Goal: Task Accomplishment & Management: Manage account settings

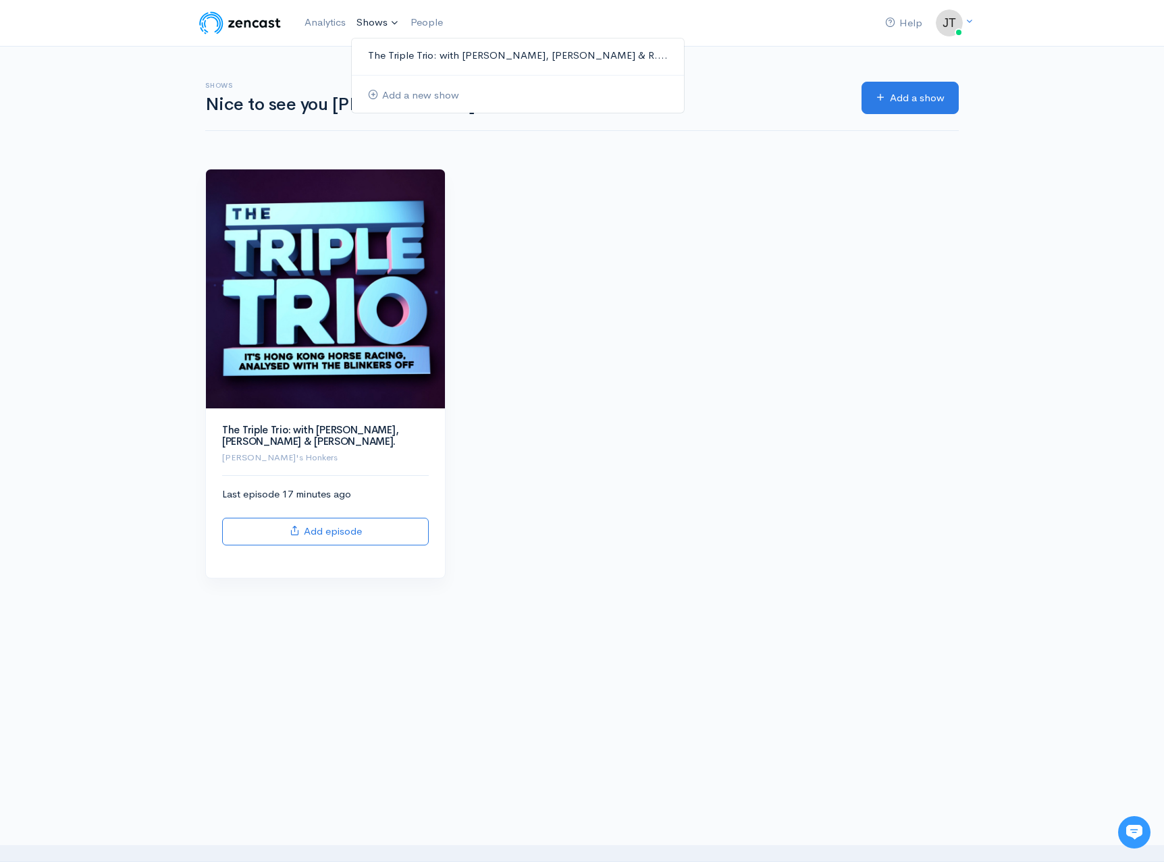
click at [411, 60] on link "The Triple Trio: with [PERSON_NAME], [PERSON_NAME] & R...." at bounding box center [518, 56] width 332 height 24
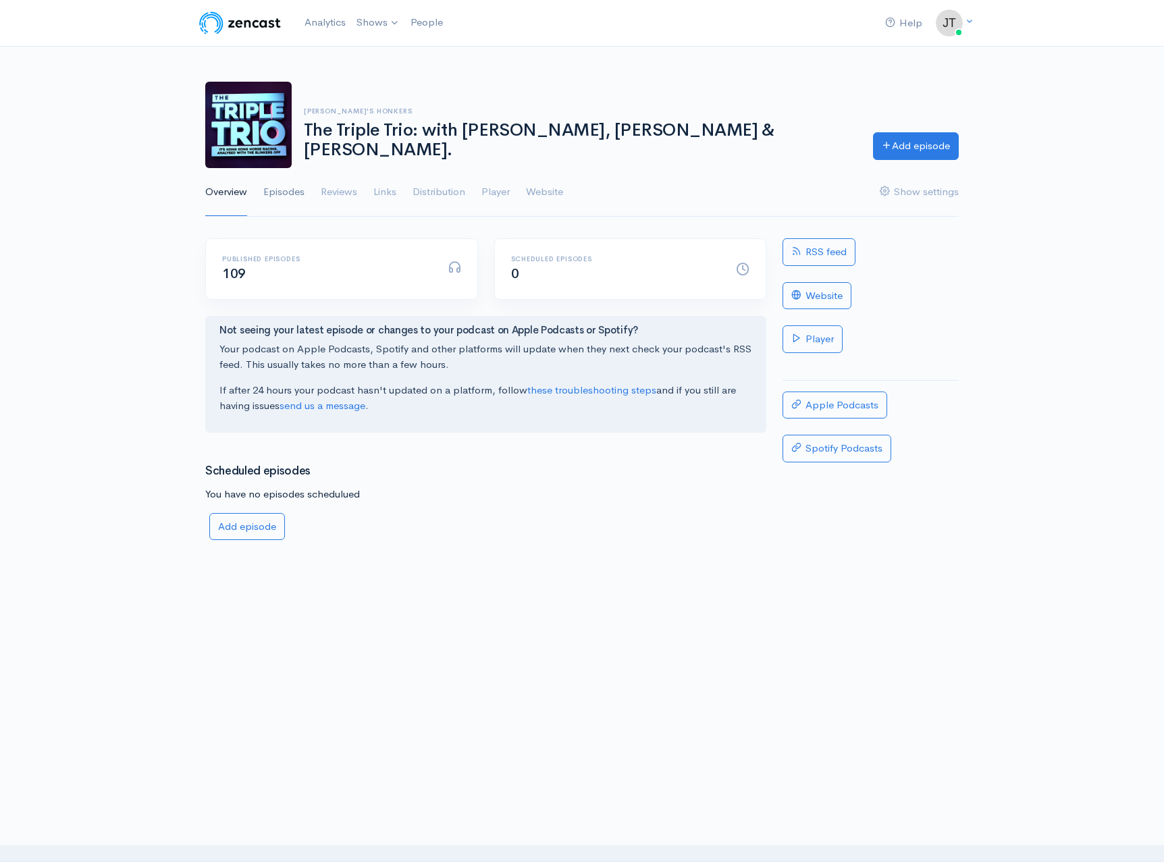
click at [298, 192] on link "Episodes" at bounding box center [283, 192] width 41 height 49
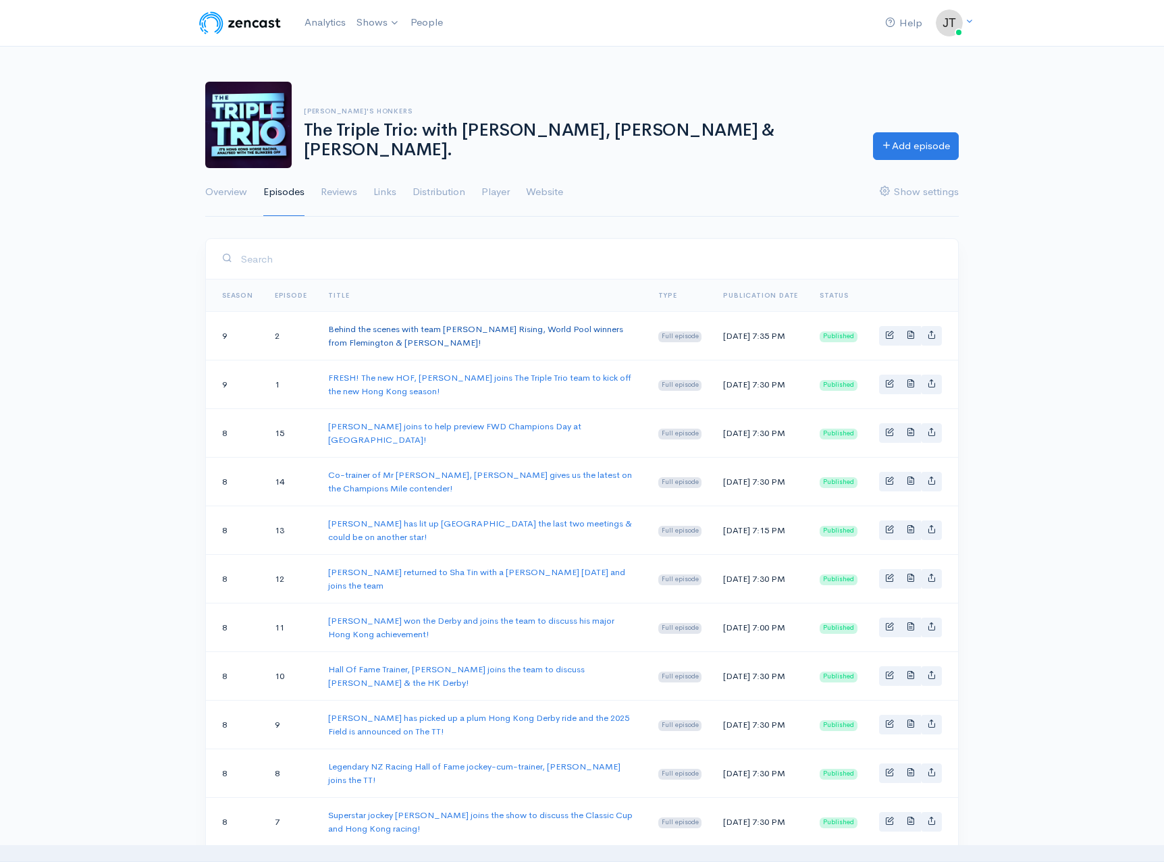
click at [519, 327] on link "Behind the scenes with team [PERSON_NAME] Rising, World Pool winners from Flemi…" at bounding box center [475, 335] width 295 height 25
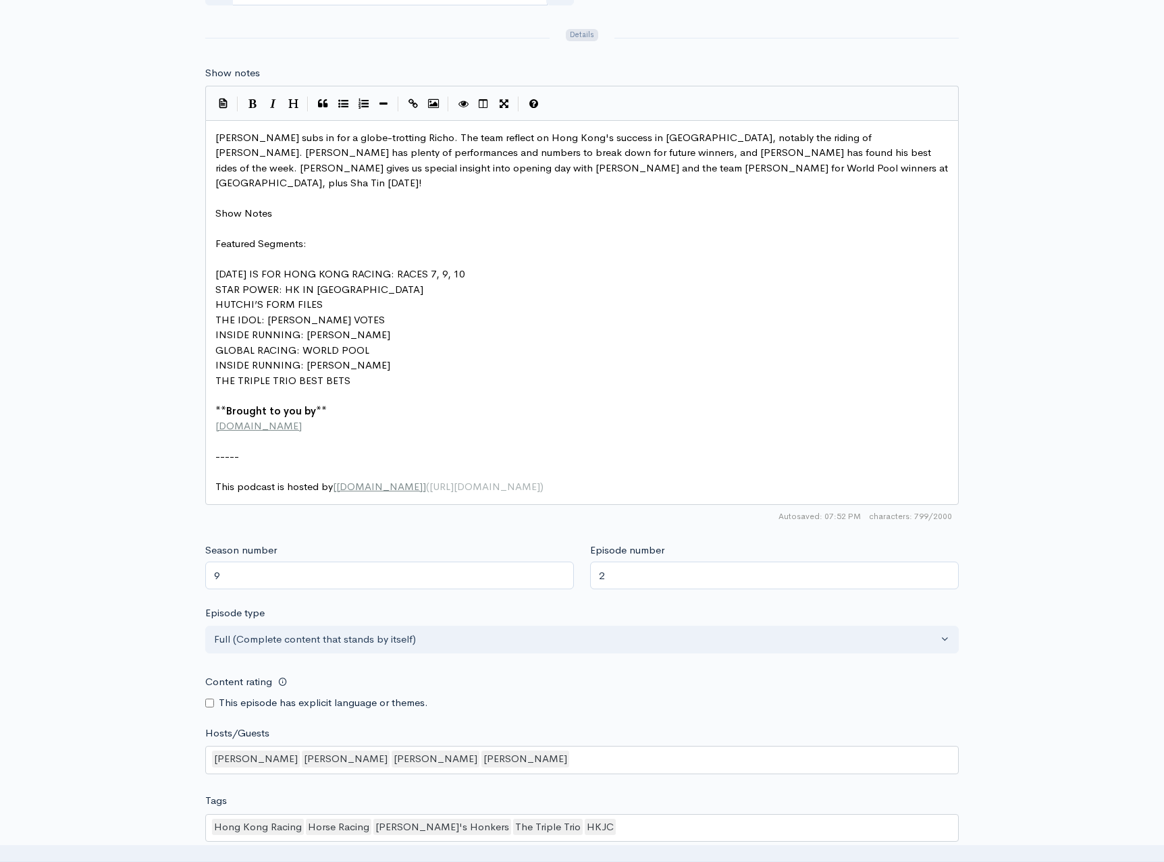
scroll to position [7, 0]
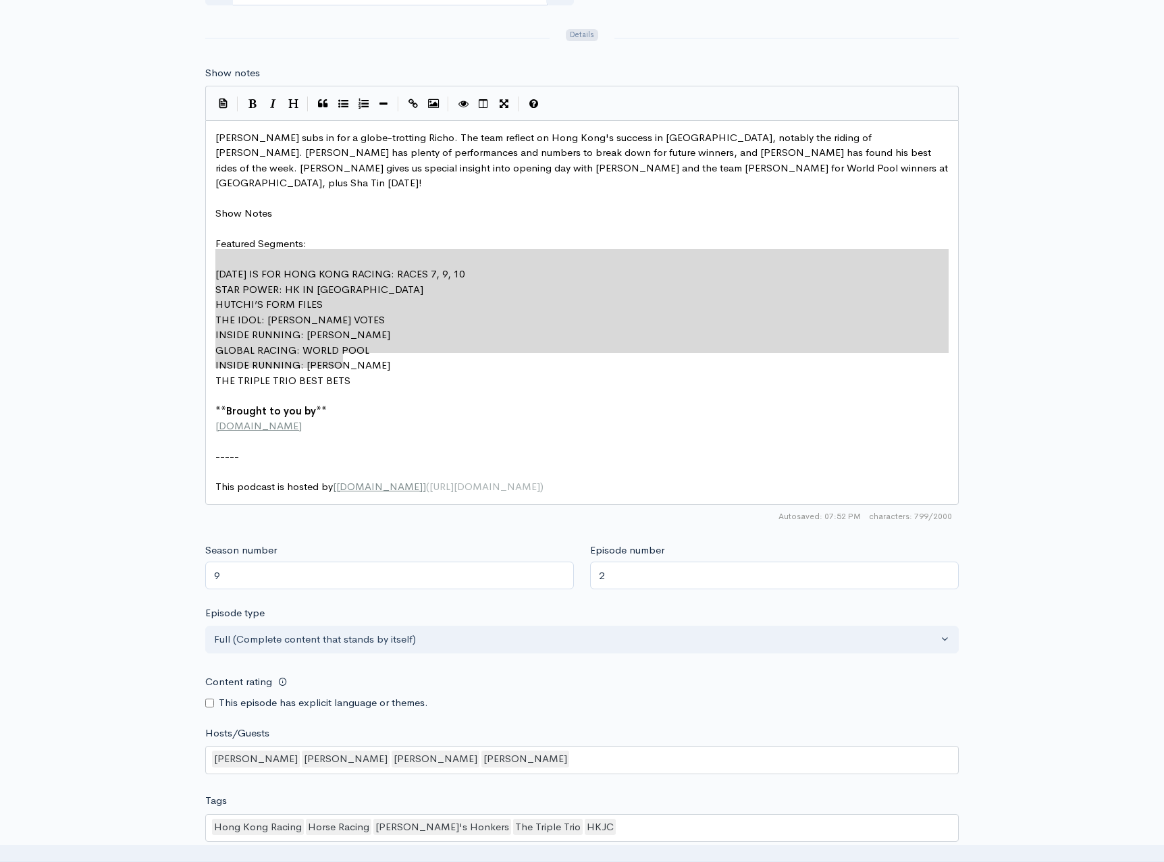
drag, startPoint x: 356, startPoint y: 342, endPoint x: 220, endPoint y: 271, distance: 153.1
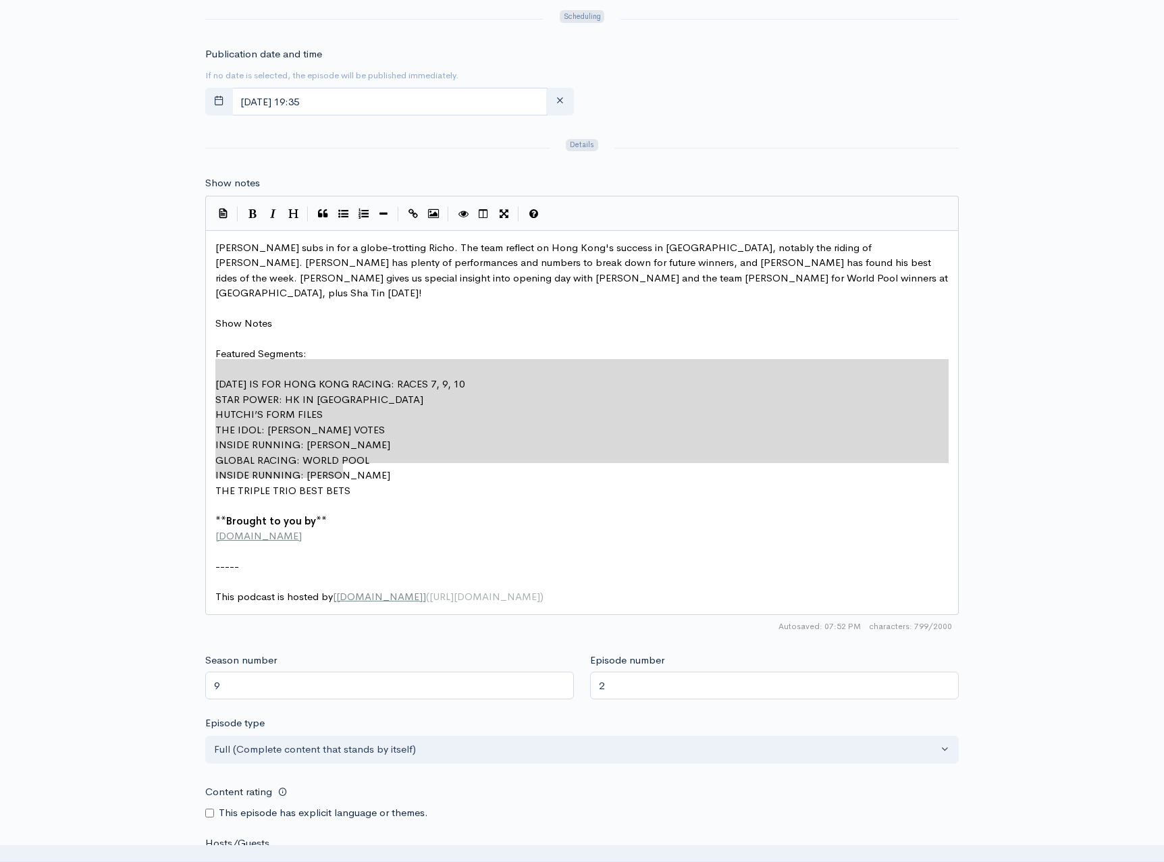
scroll to position [635, 0]
click at [368, 208] on icon "Numbered List" at bounding box center [363, 213] width 10 height 10
type textarea "2. STAR POWER: HK IN KOREA 3. HUTCHI’S FORM FILES 4. THE IDOL: R S DYE VOTES 5.…"
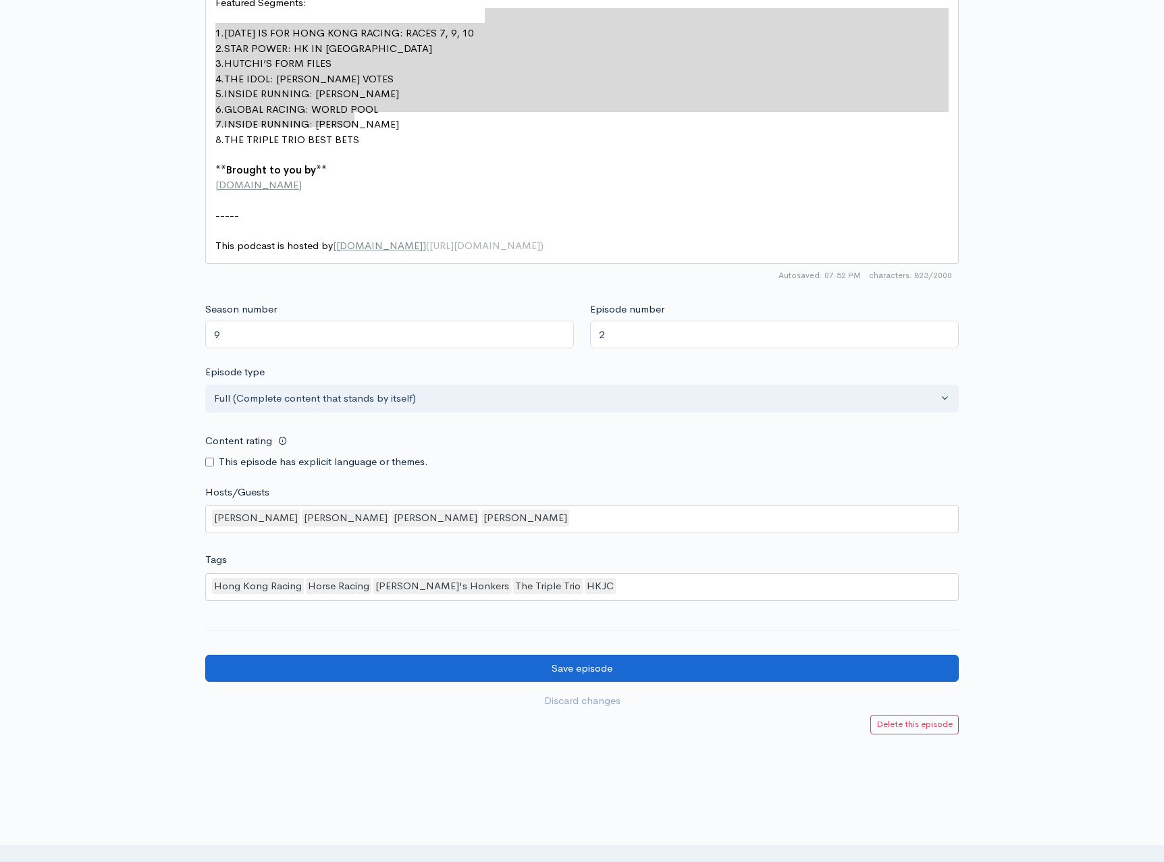
scroll to position [985, 0]
click at [593, 656] on input "Save episode" at bounding box center [581, 670] width 753 height 28
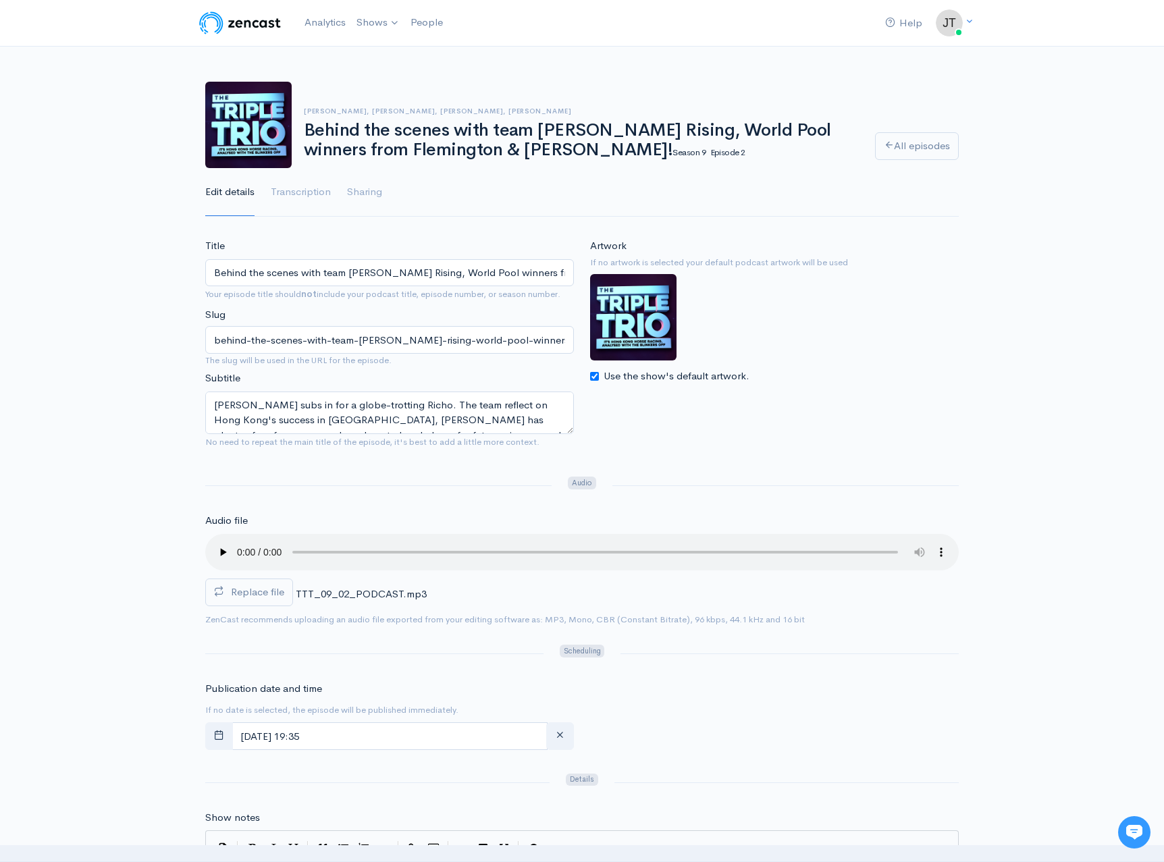
click at [386, 196] on ul "Edit details Transcription Sharing" at bounding box center [581, 192] width 753 height 49
click at [369, 190] on link "Sharing" at bounding box center [364, 192] width 35 height 49
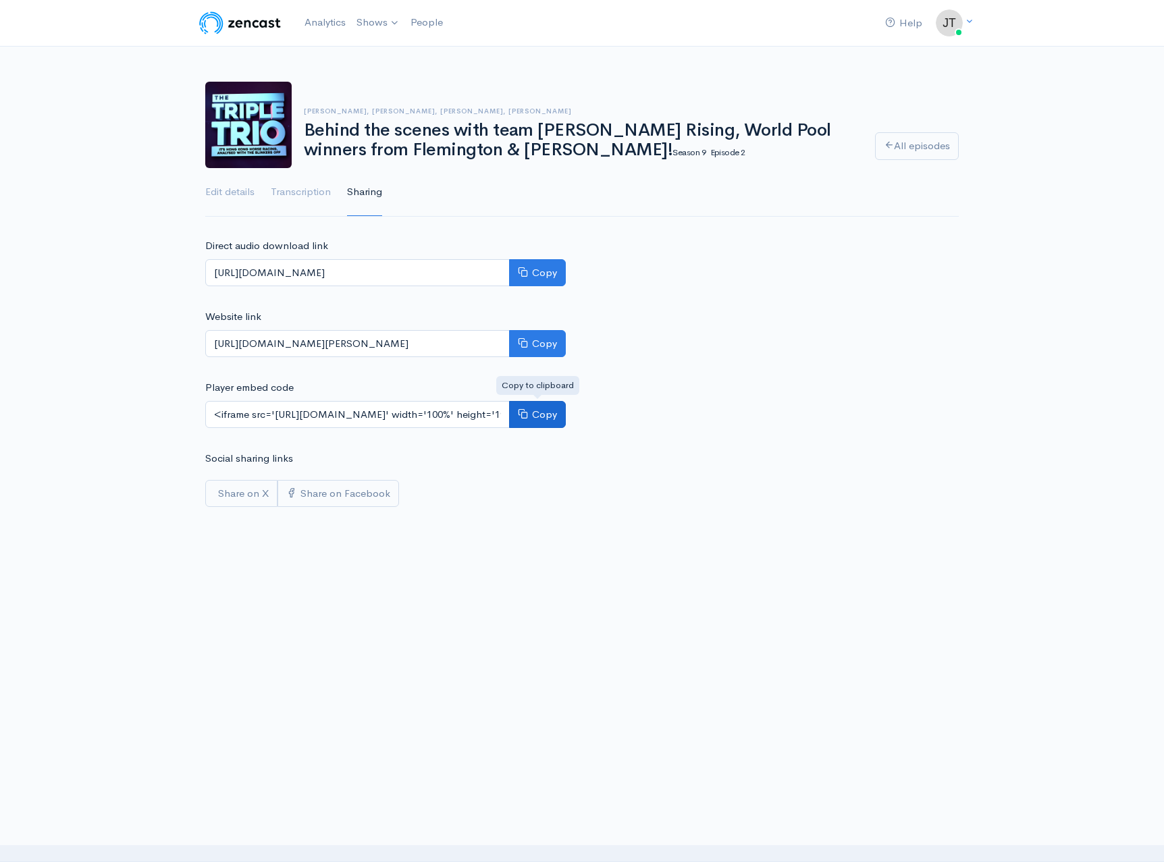
click at [541, 414] on button "Copy" at bounding box center [537, 415] width 57 height 28
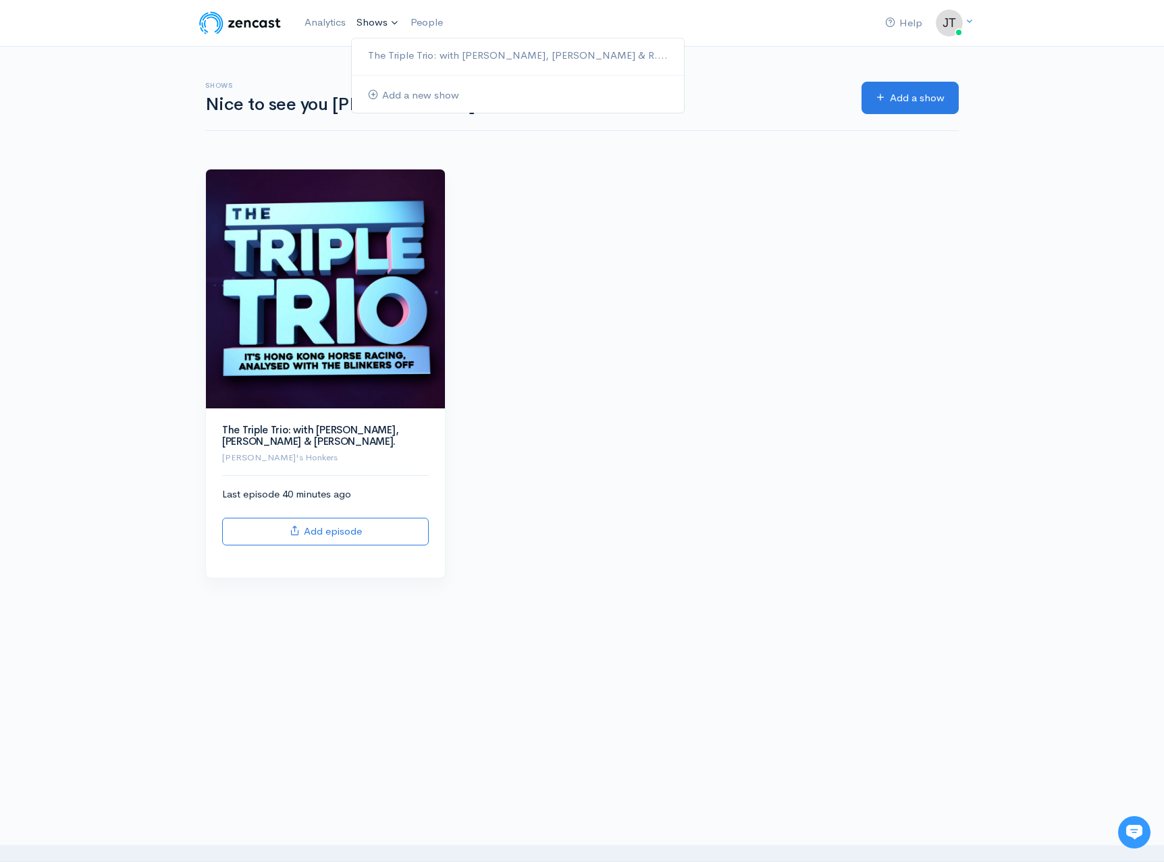
click at [379, 22] on link "Shows" at bounding box center [378, 23] width 54 height 30
click at [402, 60] on link "The Triple Trio: with [PERSON_NAME], [PERSON_NAME] & R...." at bounding box center [518, 56] width 332 height 24
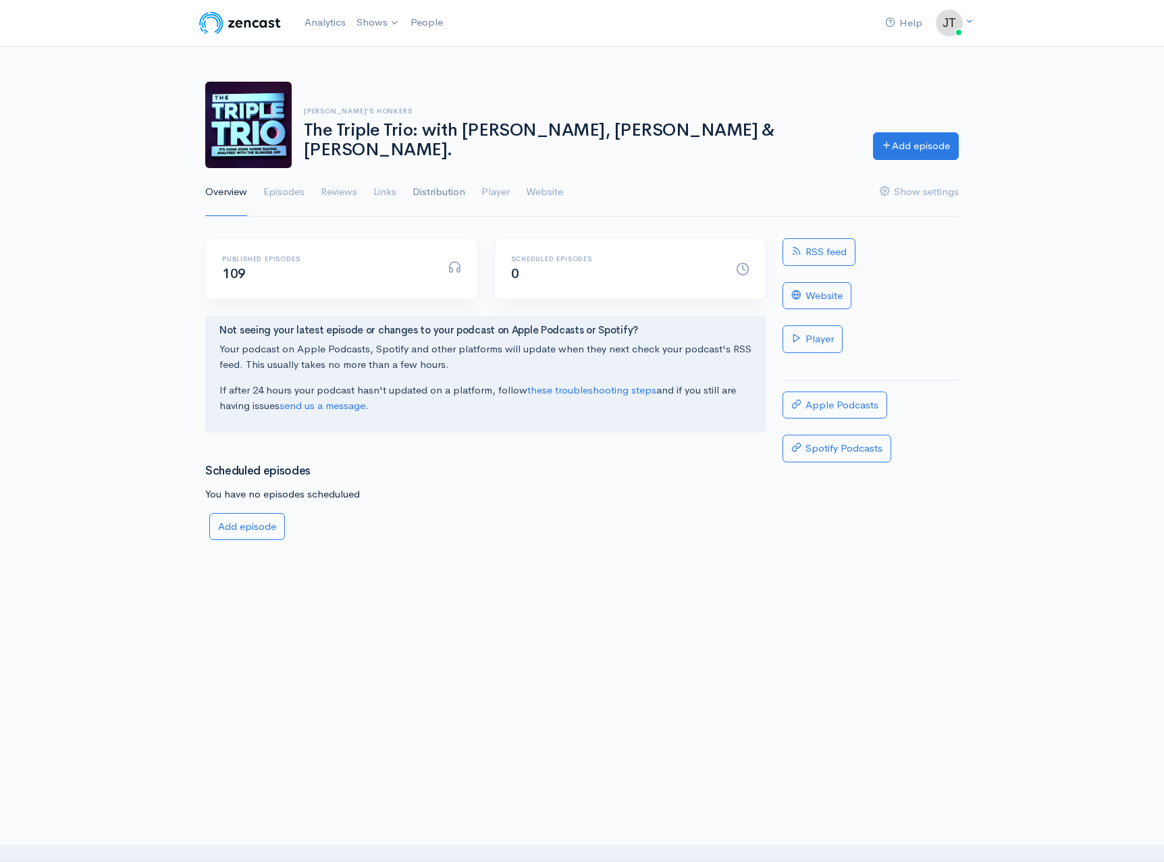
click at [455, 192] on link "Distribution" at bounding box center [439, 192] width 53 height 49
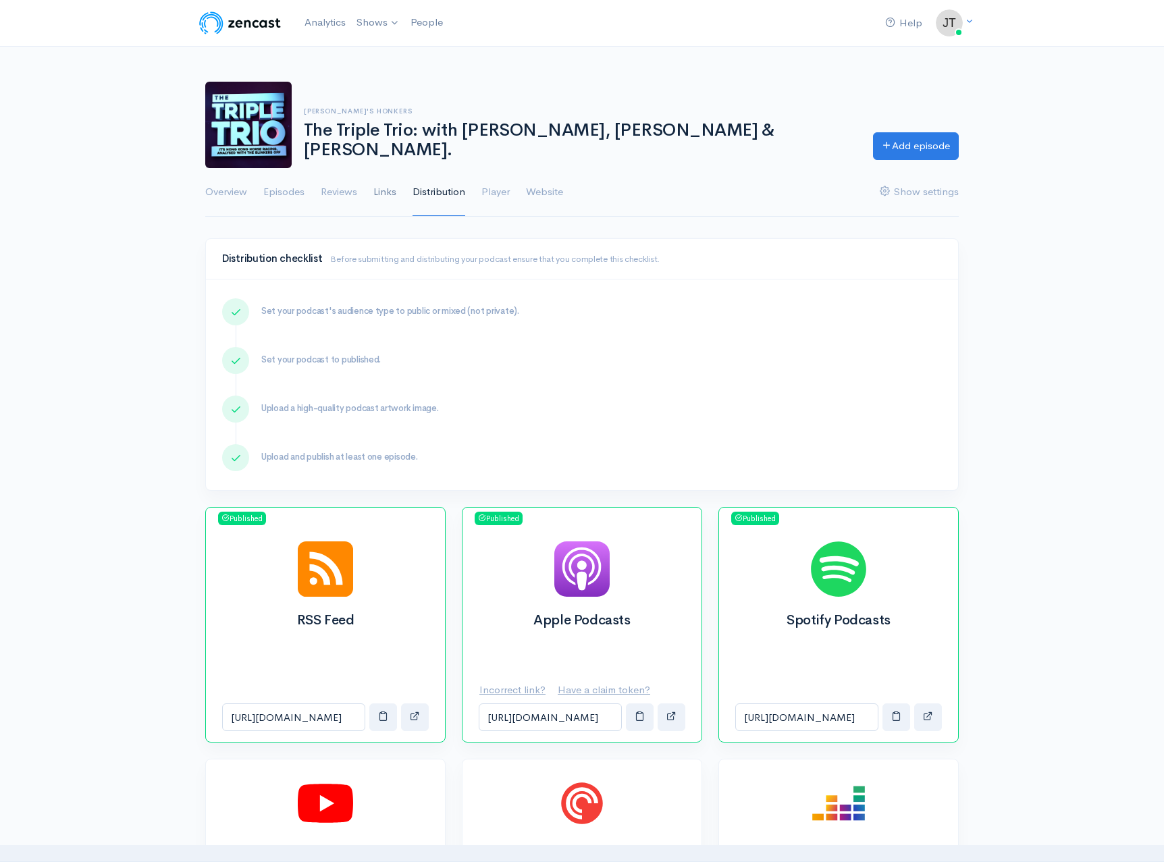
click at [386, 194] on link "Links" at bounding box center [384, 192] width 23 height 49
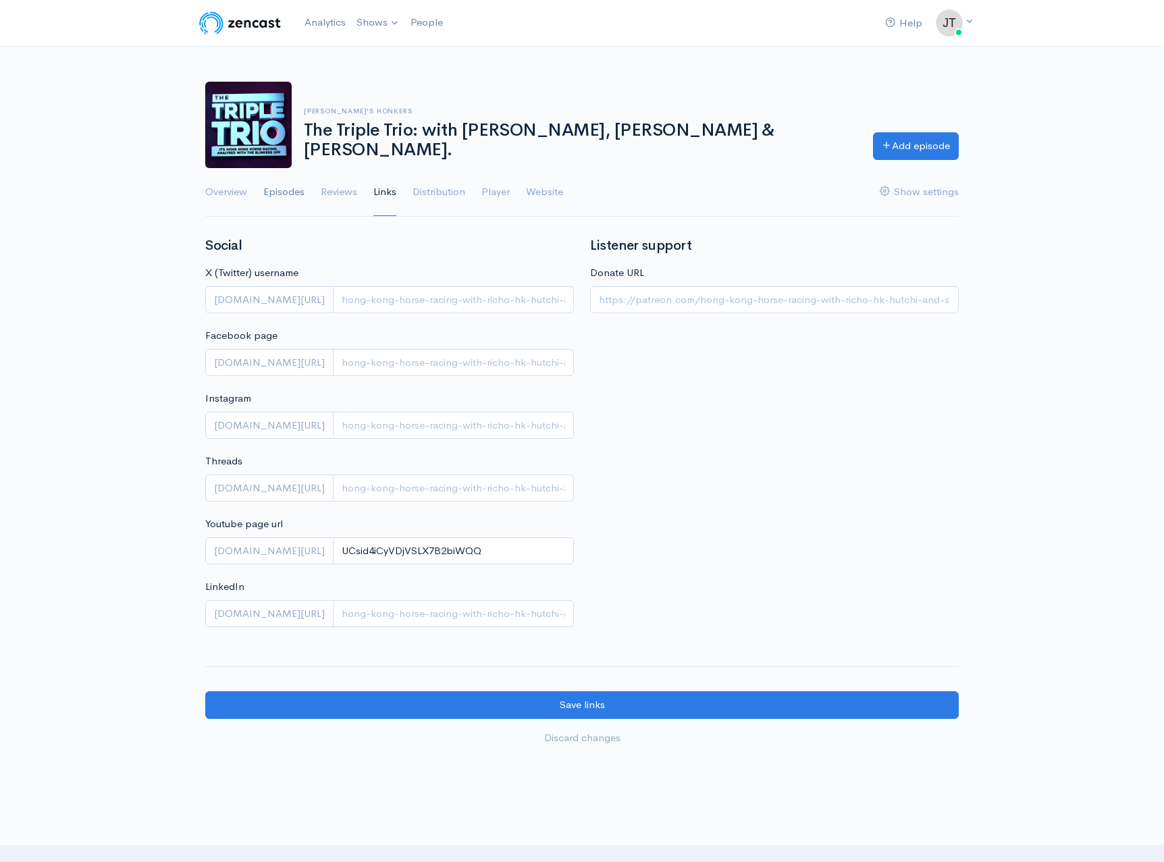
click at [282, 197] on link "Episodes" at bounding box center [283, 192] width 41 height 49
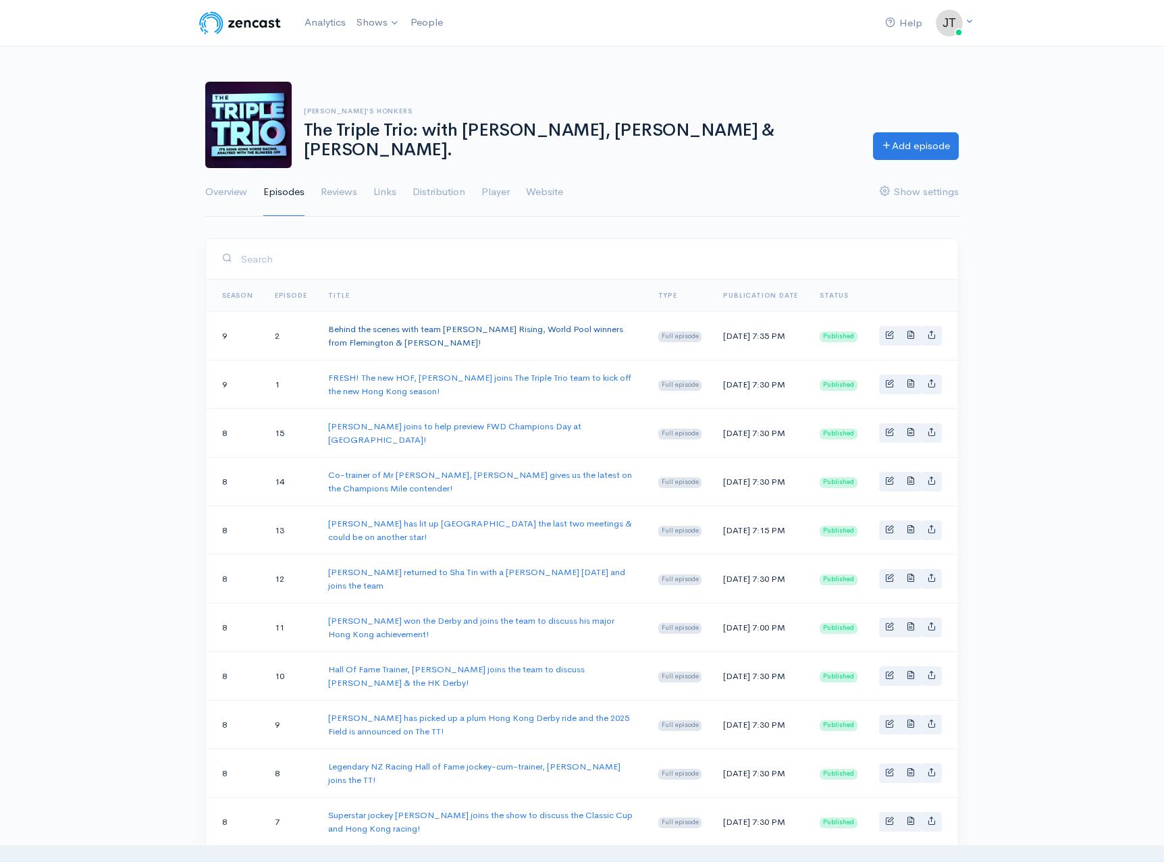
click at [485, 325] on link "Behind the scenes with team [PERSON_NAME] Rising, World Pool winners from Flemi…" at bounding box center [475, 335] width 295 height 25
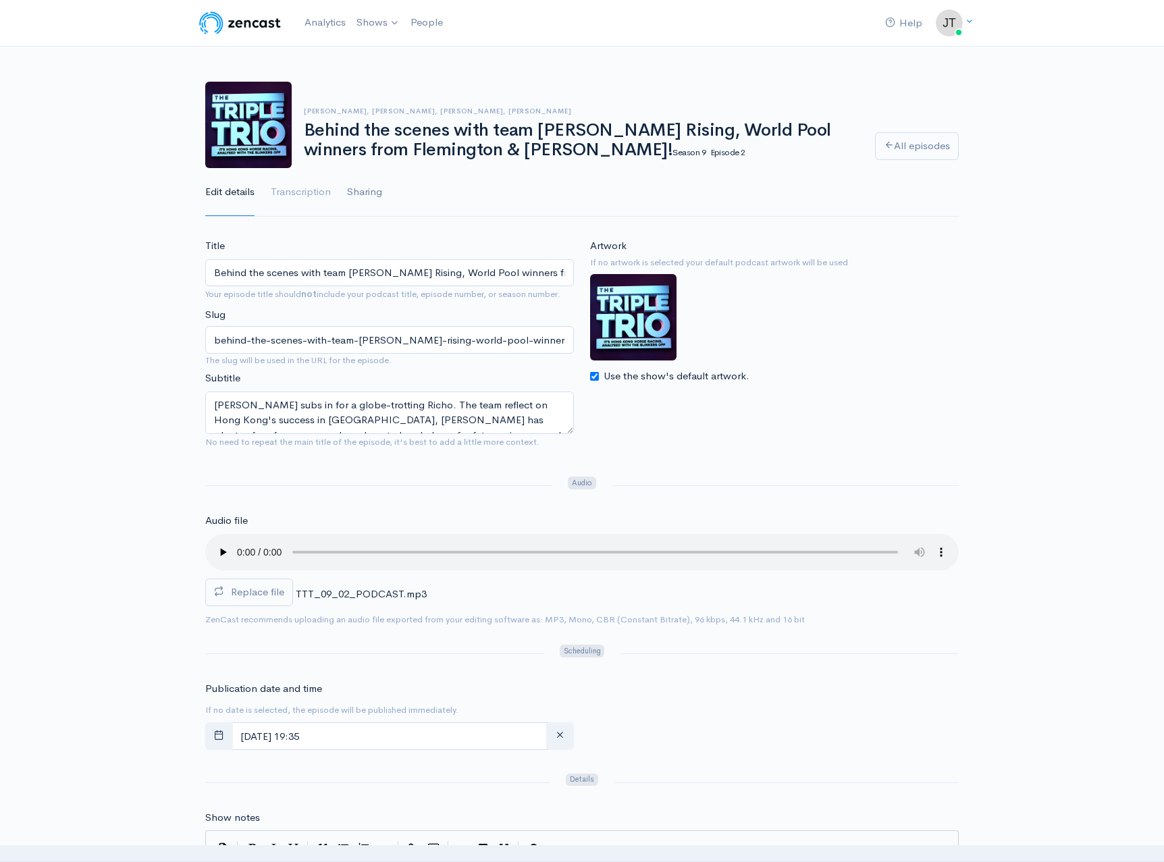
click at [371, 193] on link "Sharing" at bounding box center [364, 192] width 35 height 49
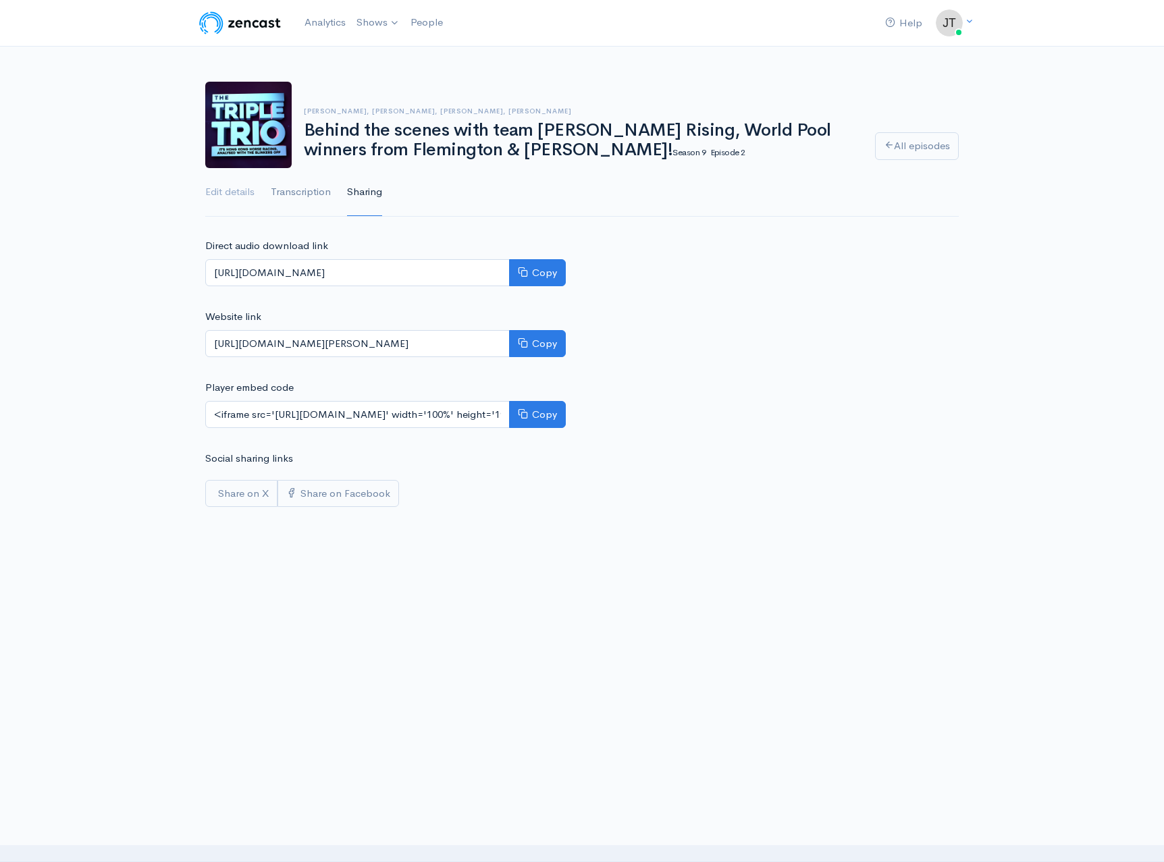
click at [314, 192] on link "Transcription" at bounding box center [301, 192] width 60 height 49
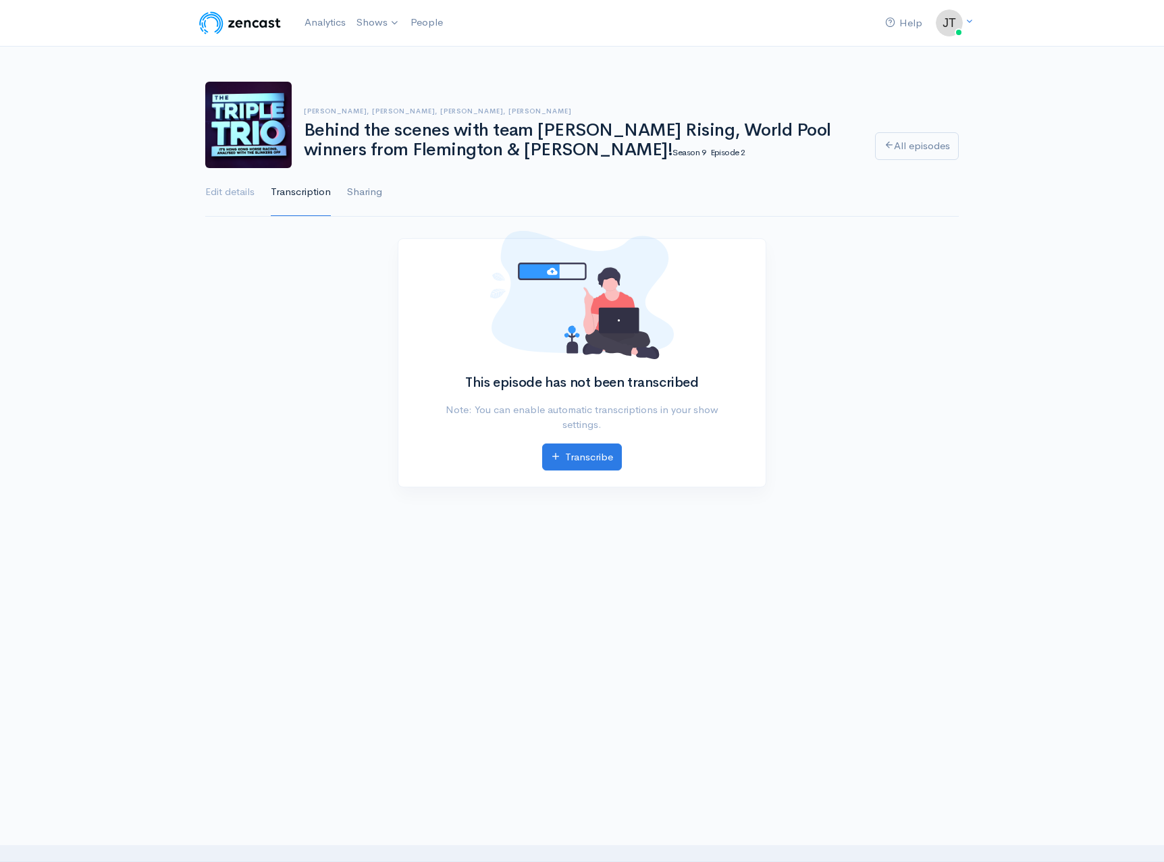
click at [371, 195] on link "Sharing" at bounding box center [364, 192] width 35 height 49
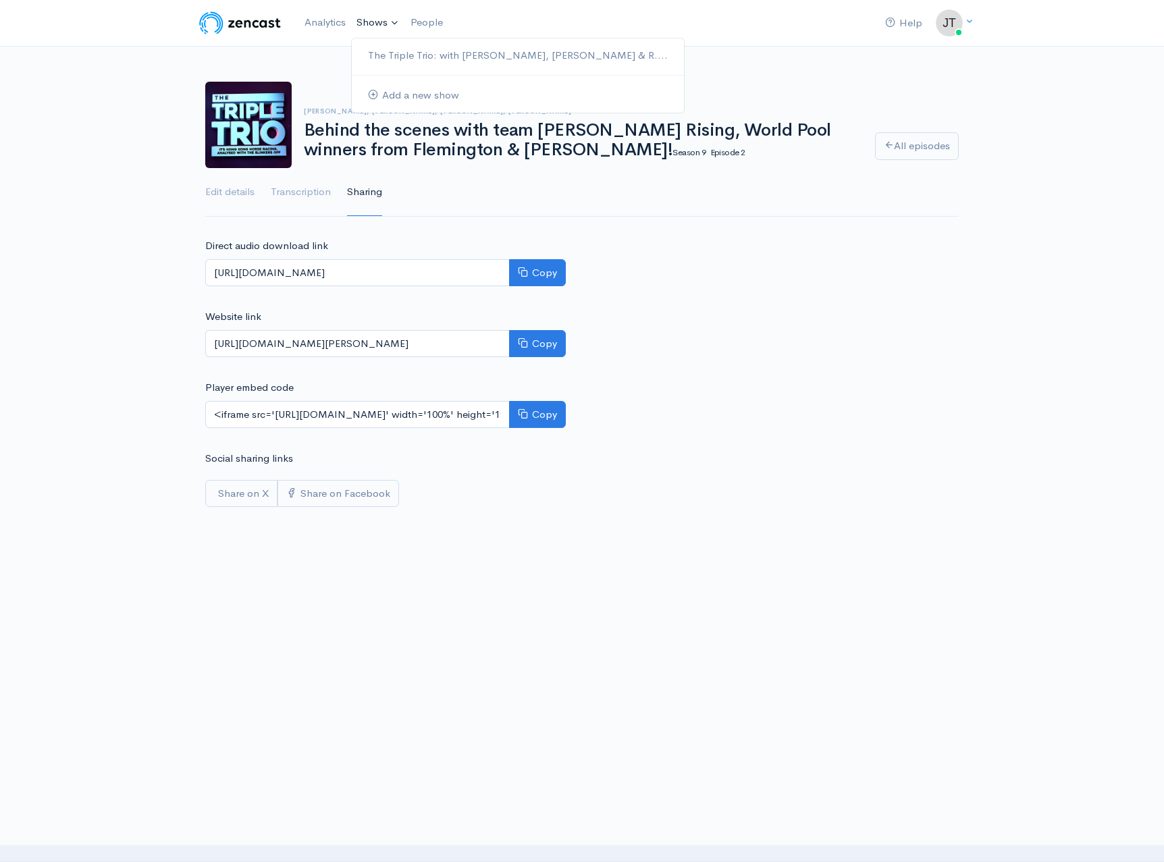
click at [385, 24] on link "Shows" at bounding box center [378, 23] width 54 height 30
click at [239, 194] on link "Edit details" at bounding box center [229, 192] width 49 height 49
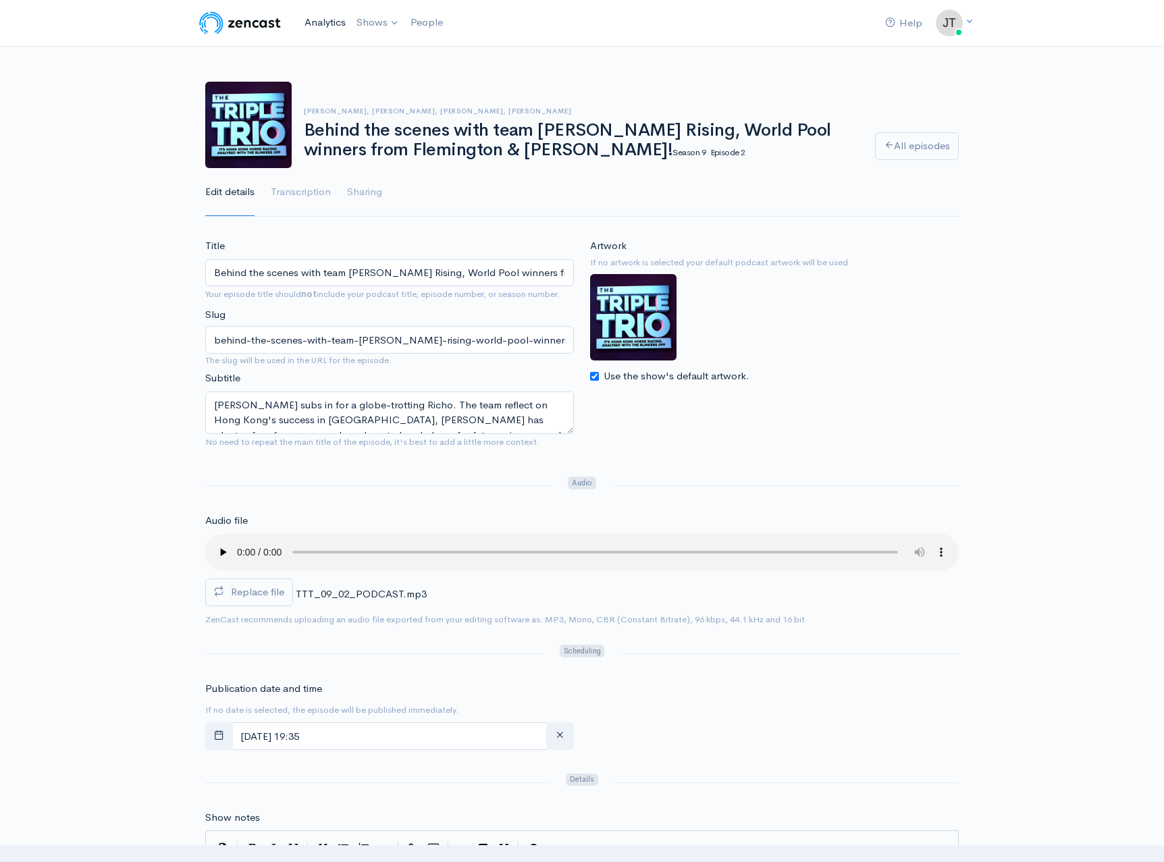
click at [322, 21] on link "Analytics" at bounding box center [325, 22] width 52 height 29
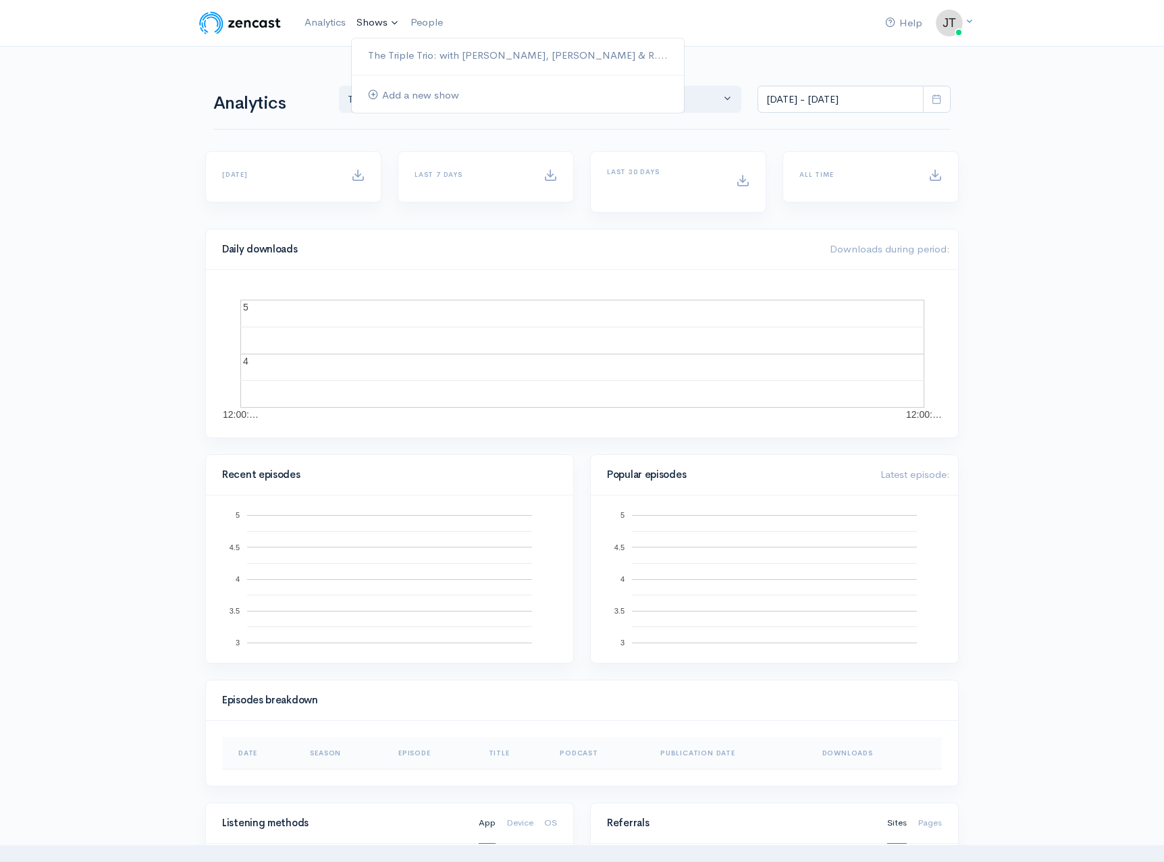
click at [365, 20] on link "Shows" at bounding box center [378, 23] width 54 height 30
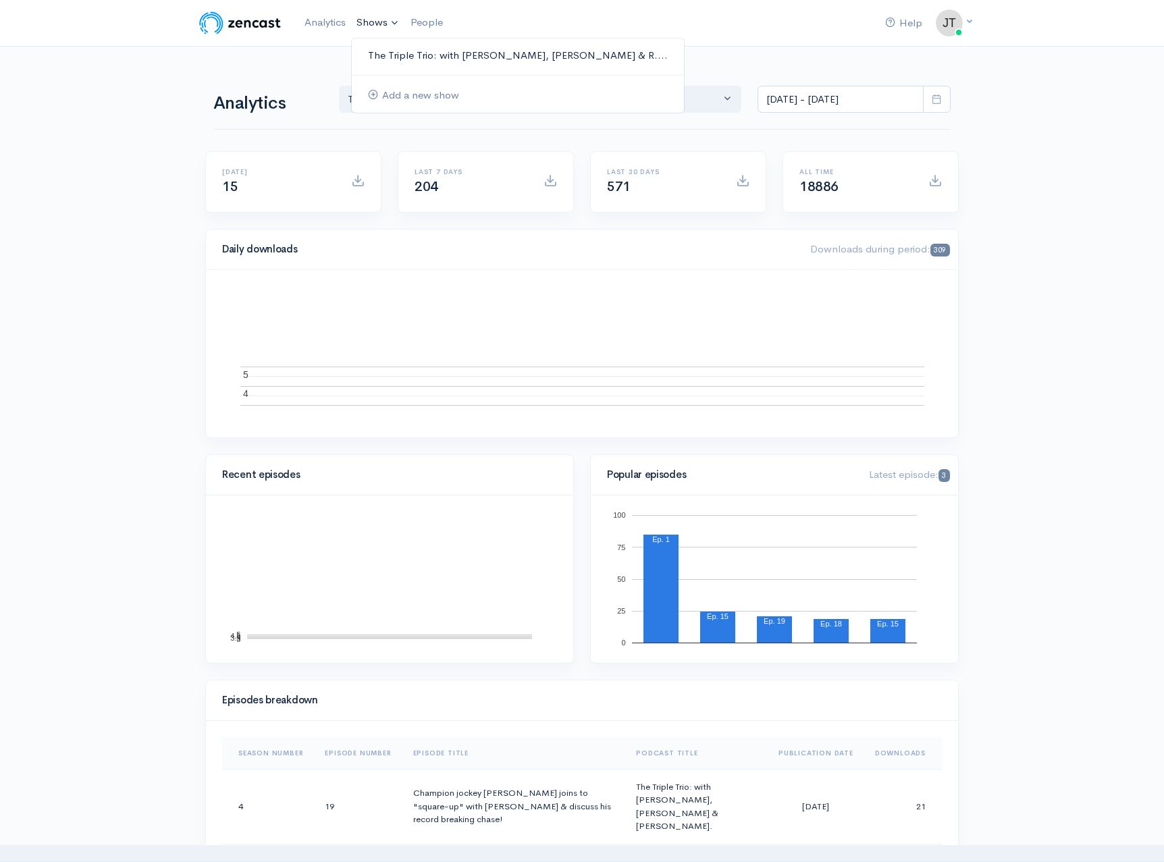
click at [409, 49] on link "The Triple Trio: with [PERSON_NAME], [PERSON_NAME] & R...." at bounding box center [518, 56] width 332 height 24
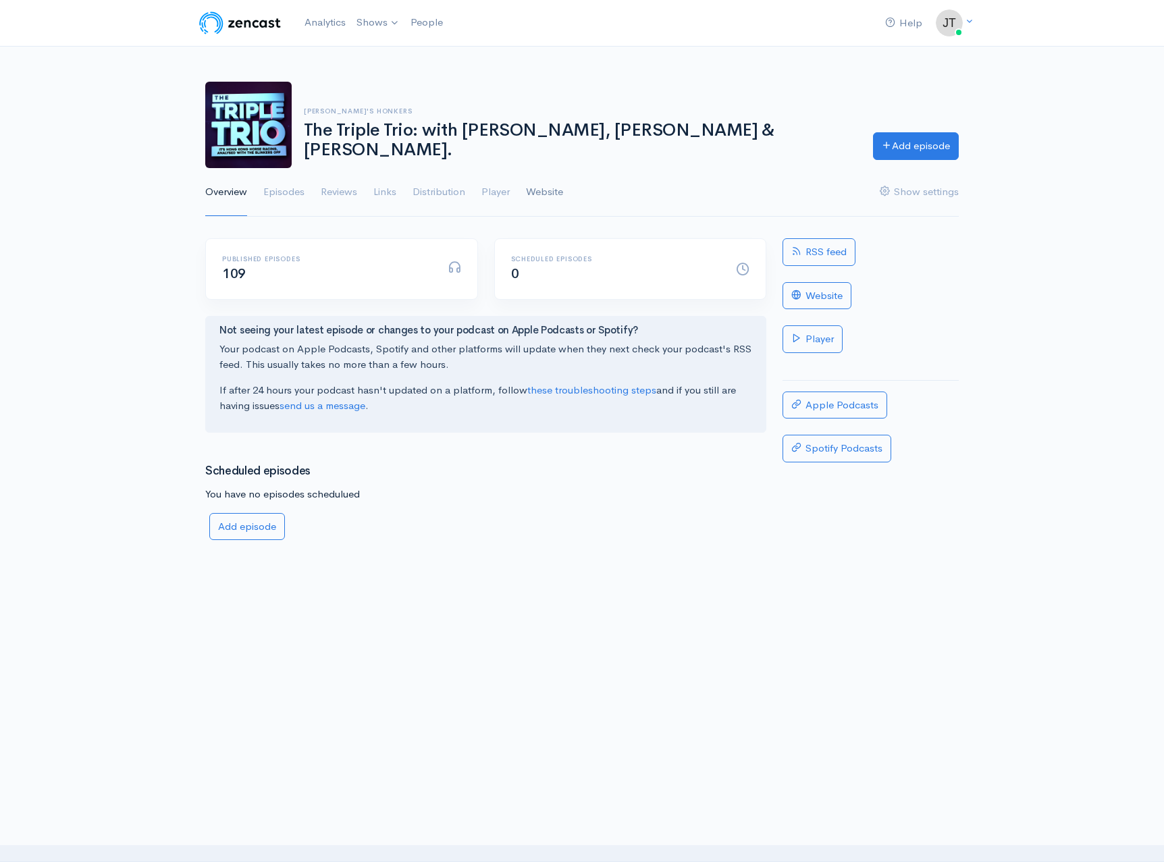
click at [561, 192] on link "Website" at bounding box center [544, 192] width 37 height 49
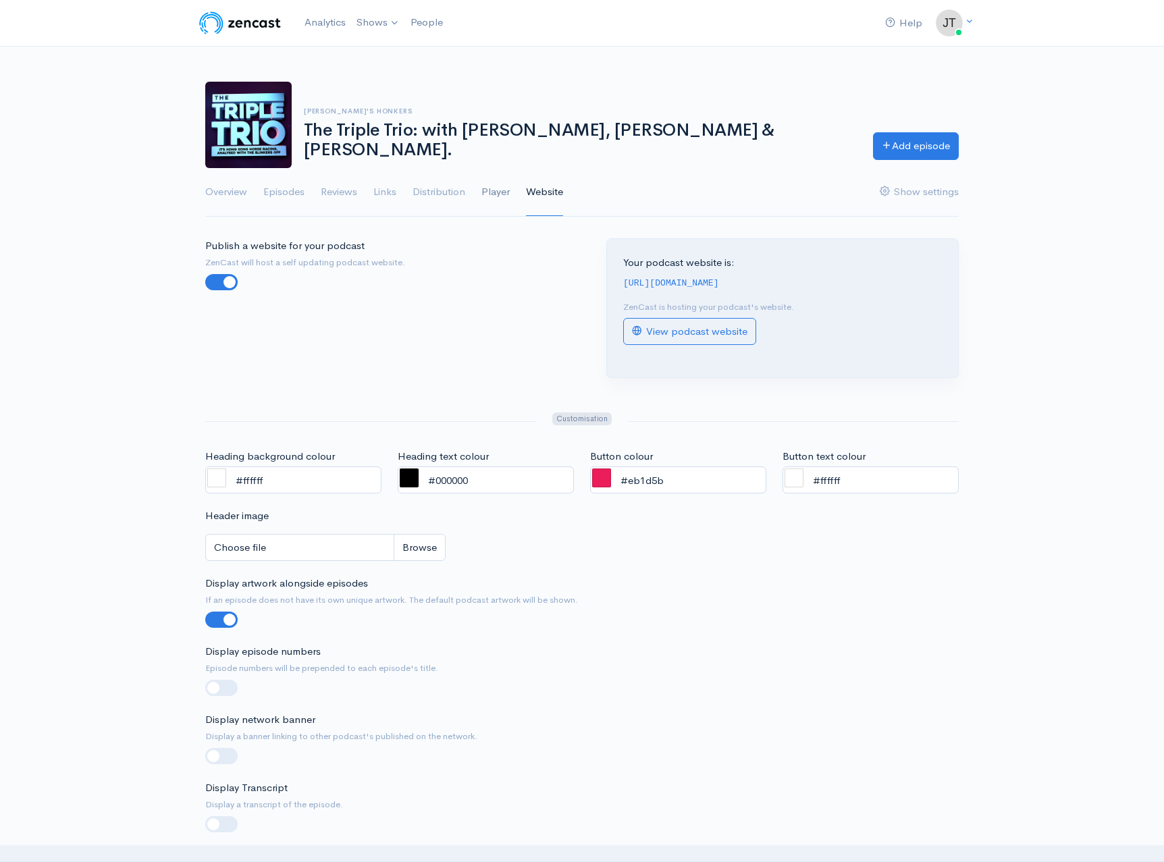
click at [506, 192] on link "Player" at bounding box center [495, 192] width 28 height 49
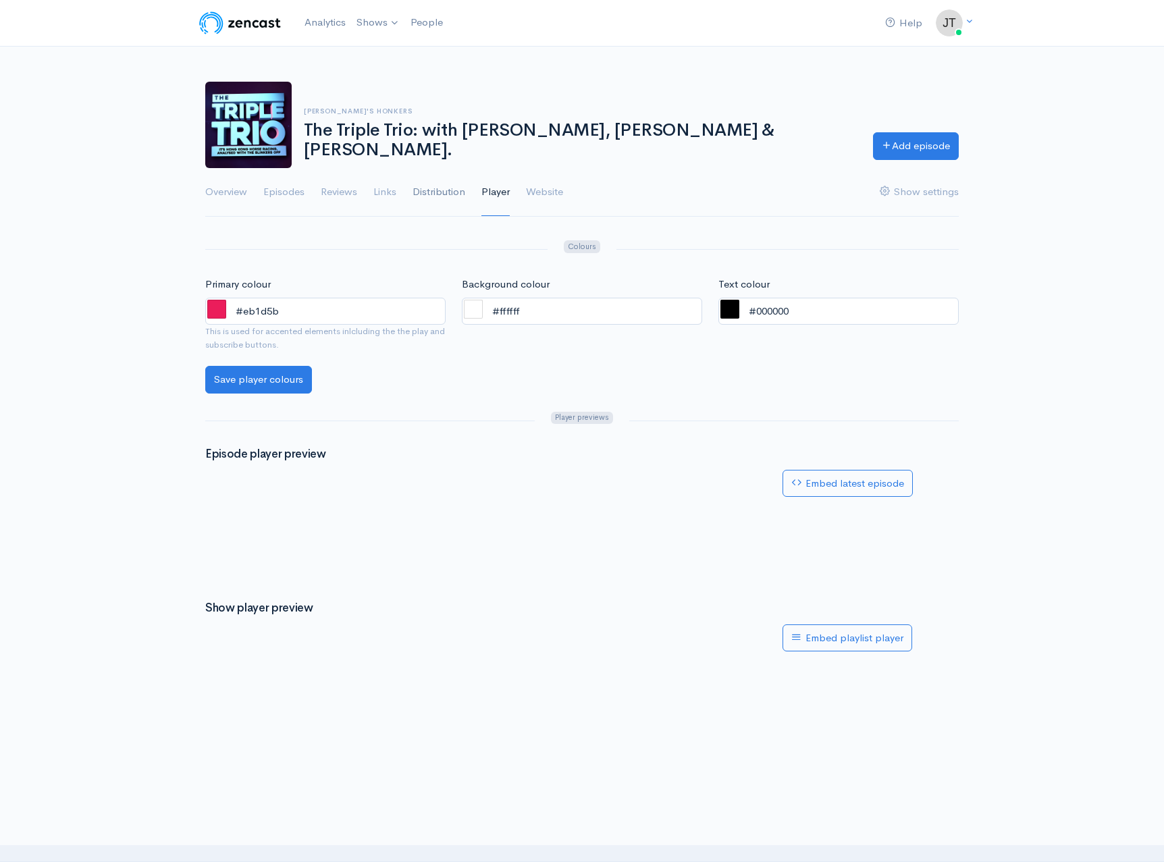
click at [447, 193] on link "Distribution" at bounding box center [439, 192] width 53 height 49
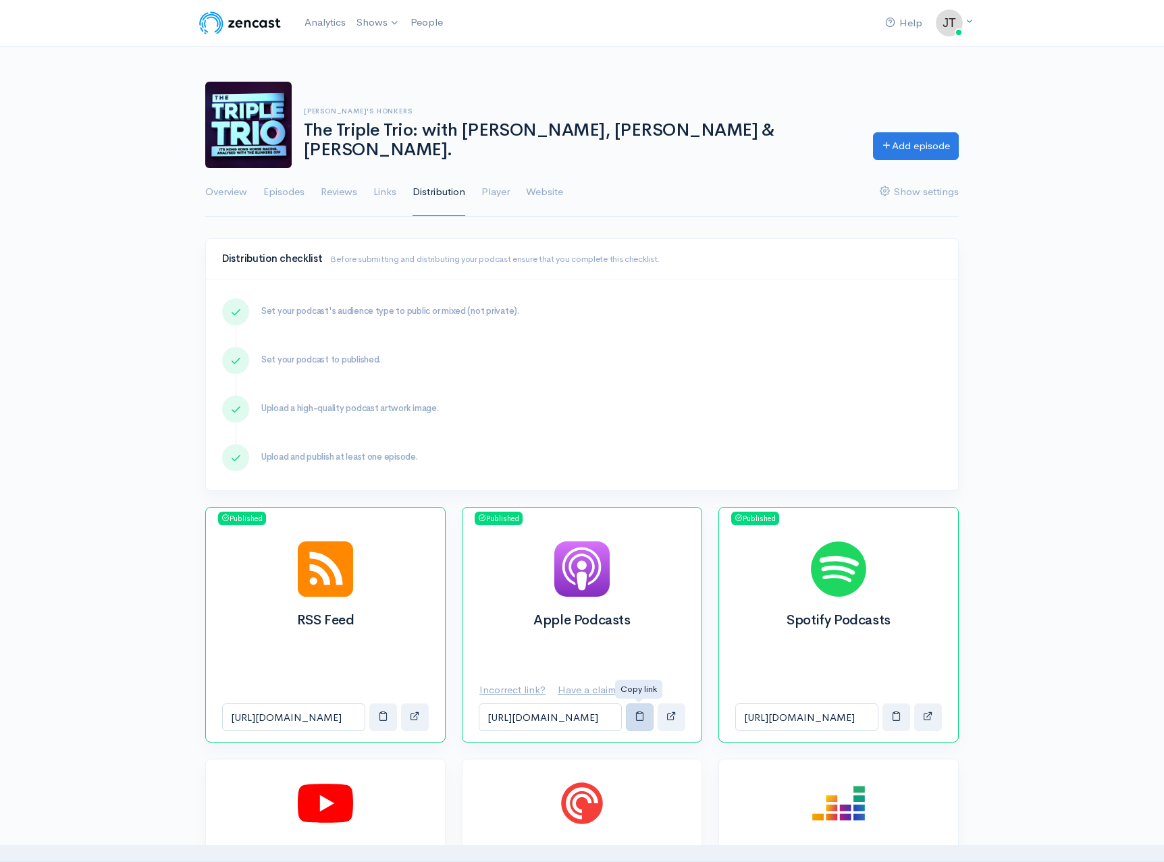
click at [639, 719] on span "button" at bounding box center [640, 716] width 10 height 10
click at [892, 714] on span "button" at bounding box center [896, 716] width 10 height 10
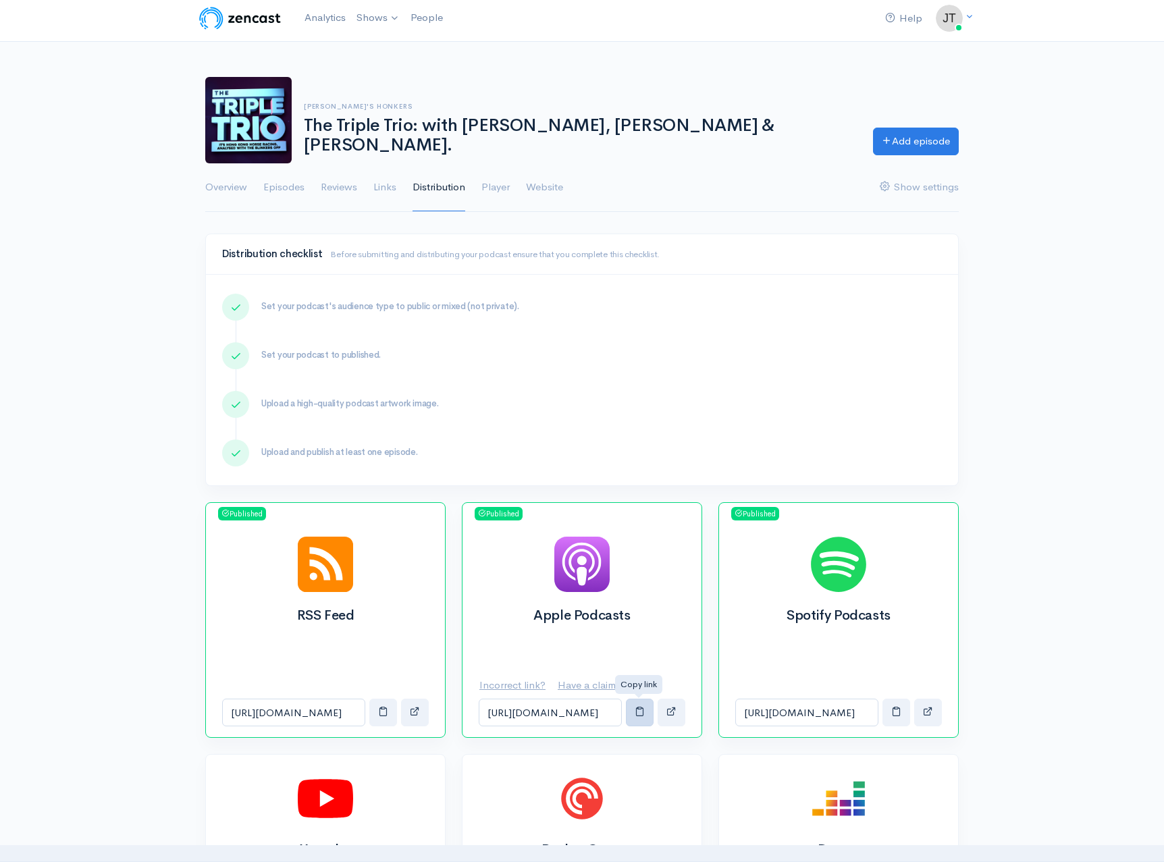
click at [637, 712] on span "button" at bounding box center [640, 711] width 10 height 10
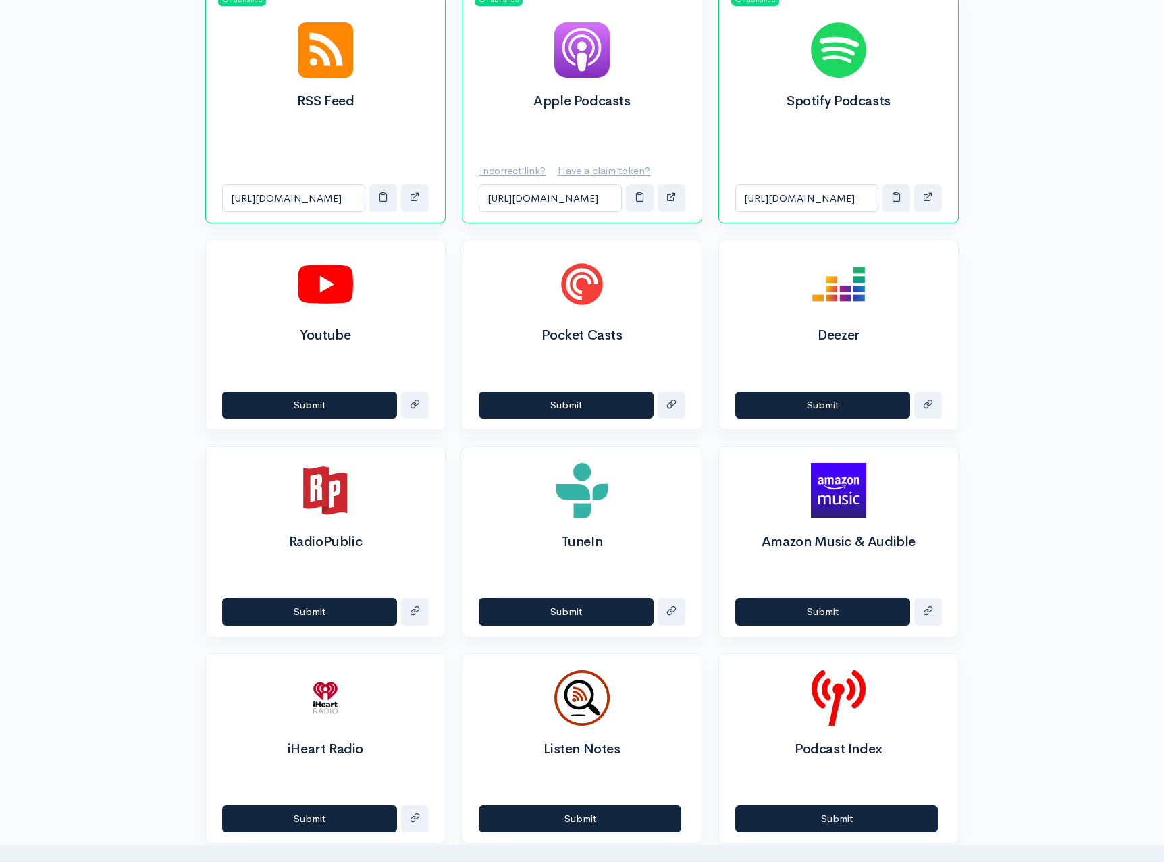
scroll to position [18, 0]
